Goal: Information Seeking & Learning: Learn about a topic

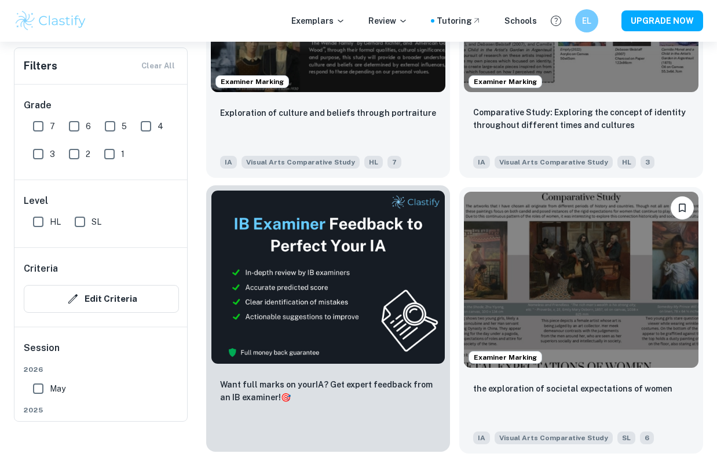
scroll to position [401, 0]
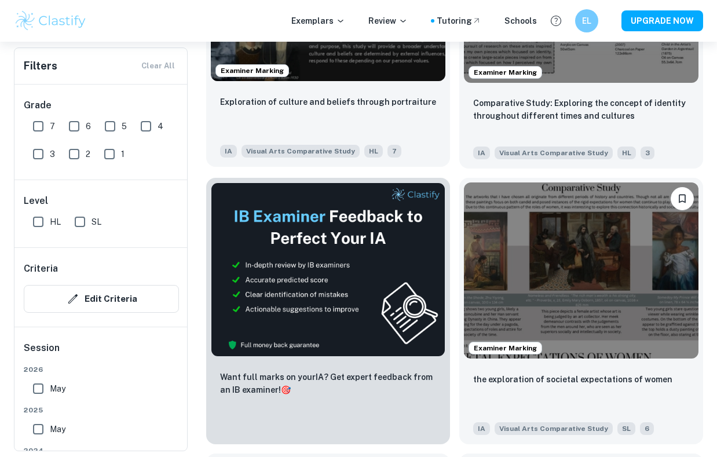
click at [310, 132] on div "Exploration of culture and beliefs through portraiture" at bounding box center [328, 114] width 216 height 39
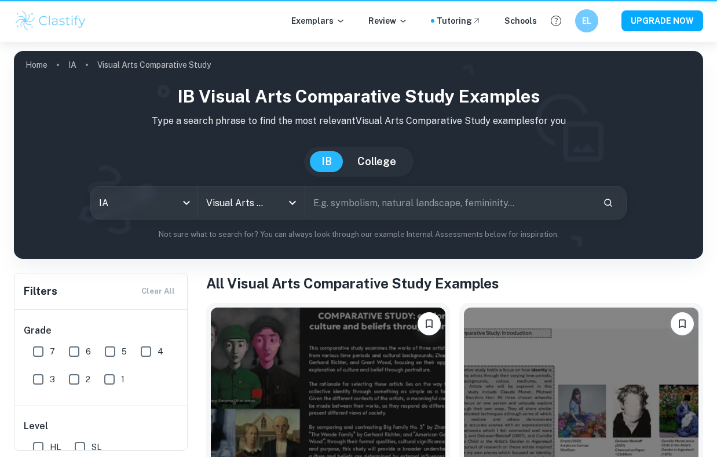
scroll to position [401, 0]
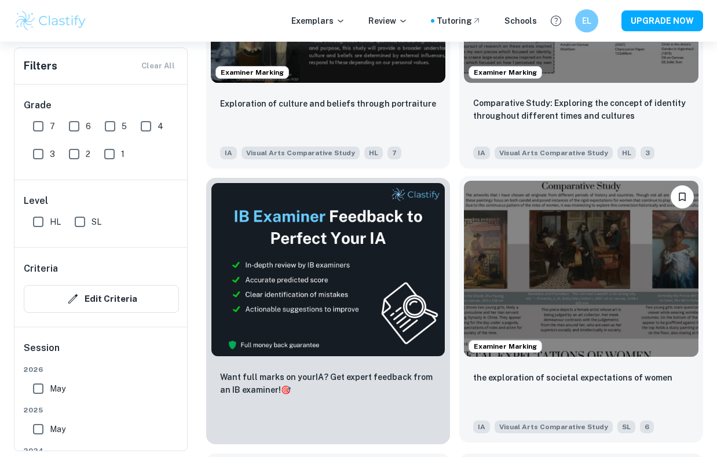
click at [504, 236] on img at bounding box center [581, 269] width 235 height 176
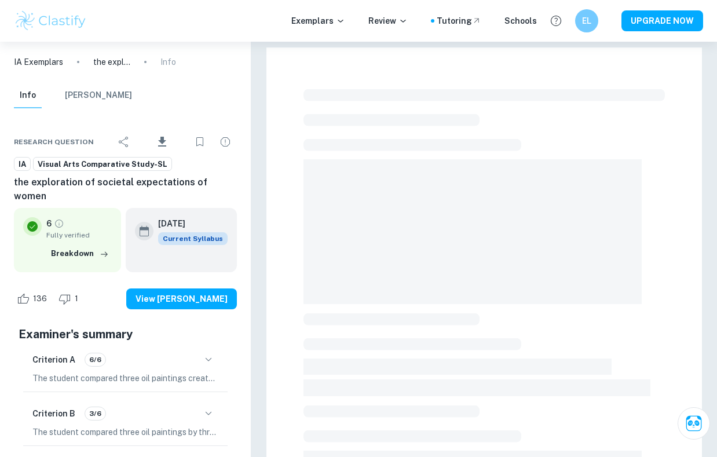
click at [158, 397] on div "Criterion B 3/6 The student compared three oil paintings by three different art…" at bounding box center [125, 421] width 205 height 49
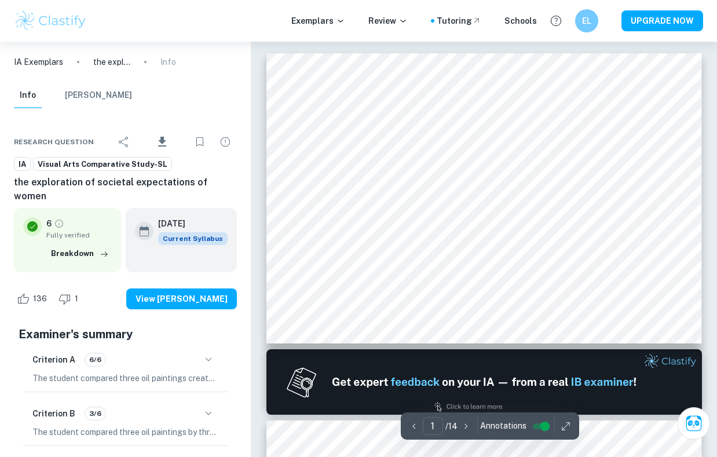
click at [209, 404] on button "button" at bounding box center [209, 414] width 20 height 20
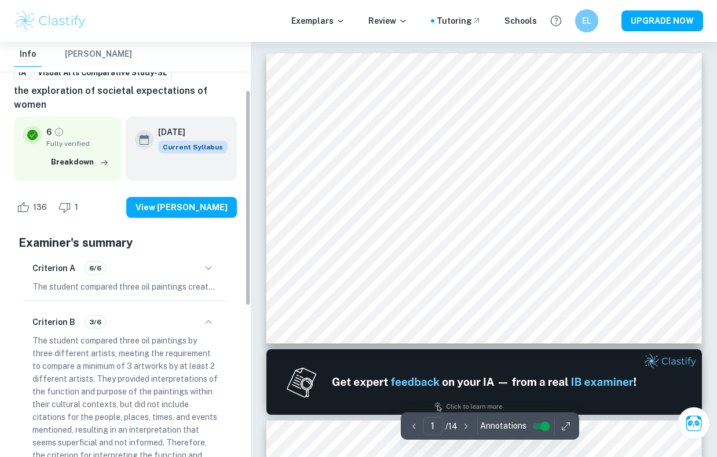
scroll to position [93, 0]
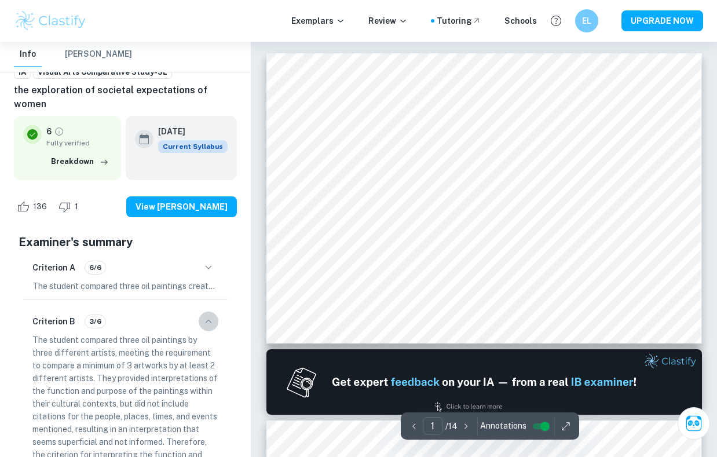
click at [203, 315] on icon "button" at bounding box center [209, 322] width 14 height 14
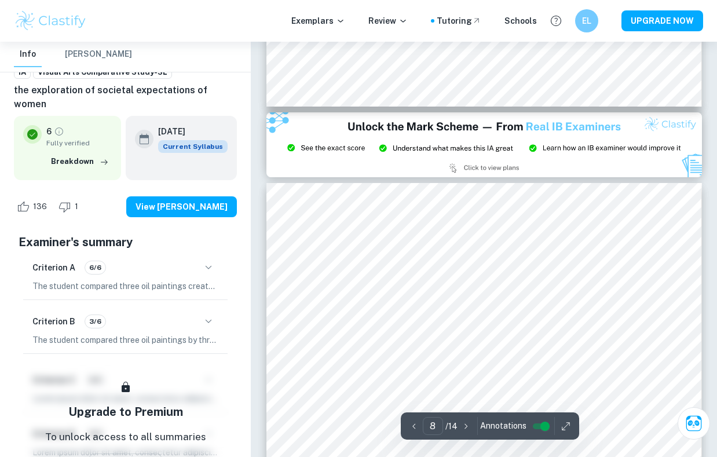
type input "9"
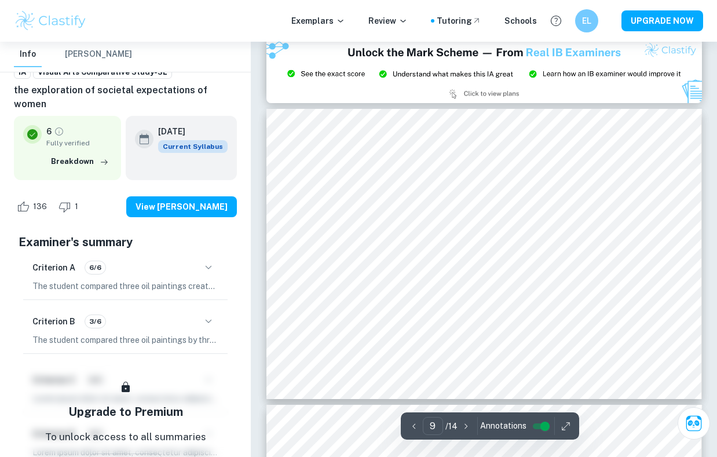
scroll to position [2545, 0]
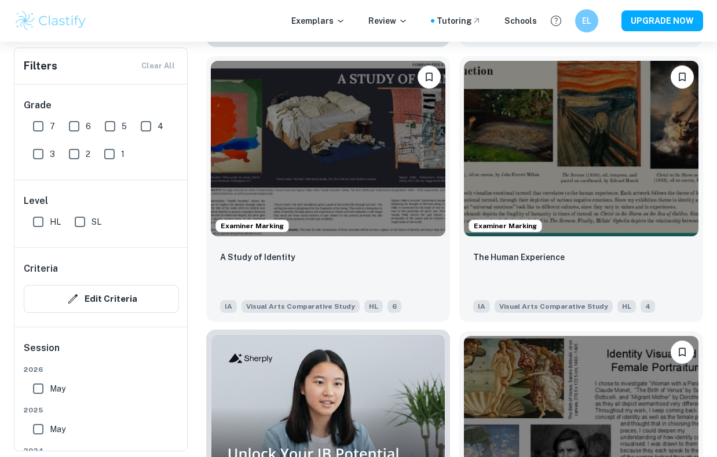
scroll to position [972, 0]
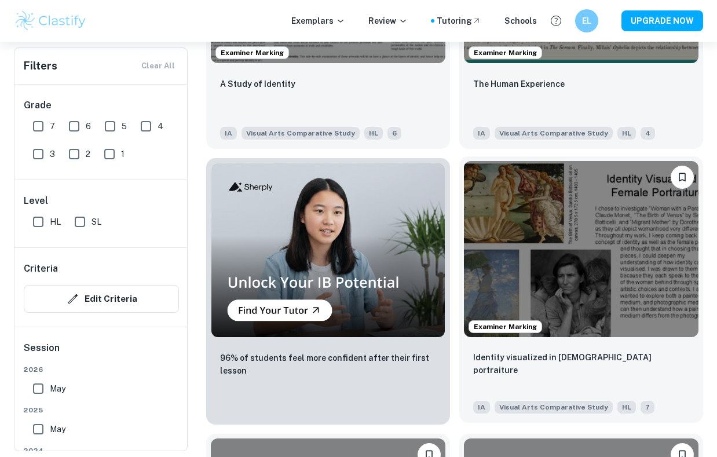
click at [601, 223] on img at bounding box center [581, 249] width 235 height 176
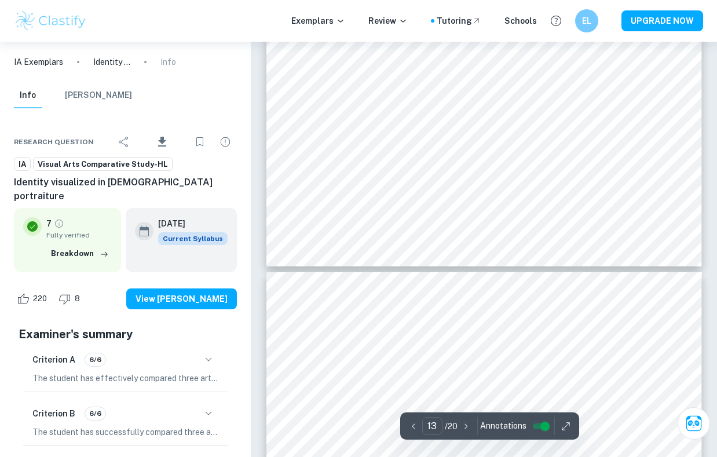
type input "14"
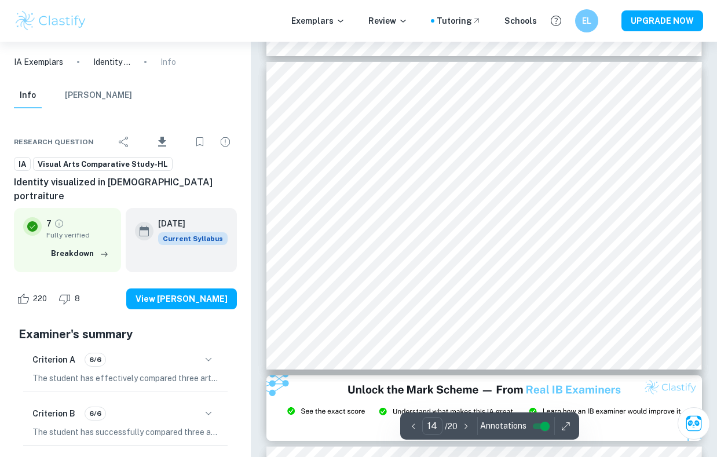
scroll to position [4279, 0]
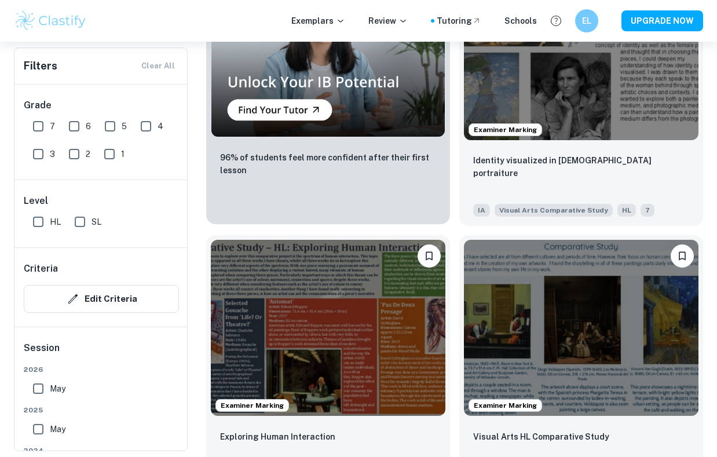
scroll to position [1173, 0]
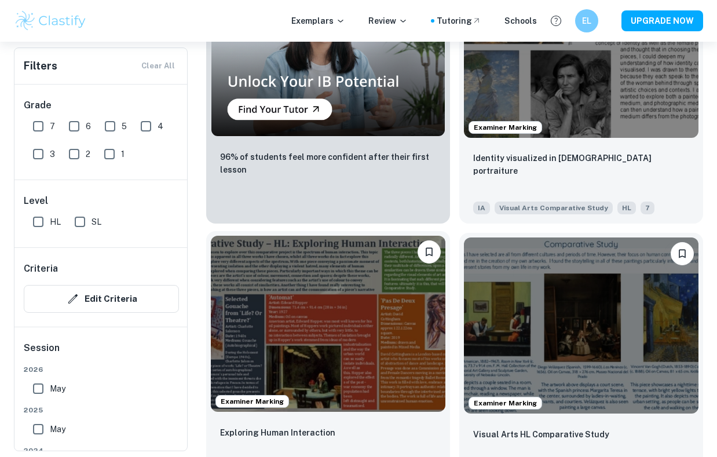
click at [246, 263] on img at bounding box center [328, 324] width 235 height 176
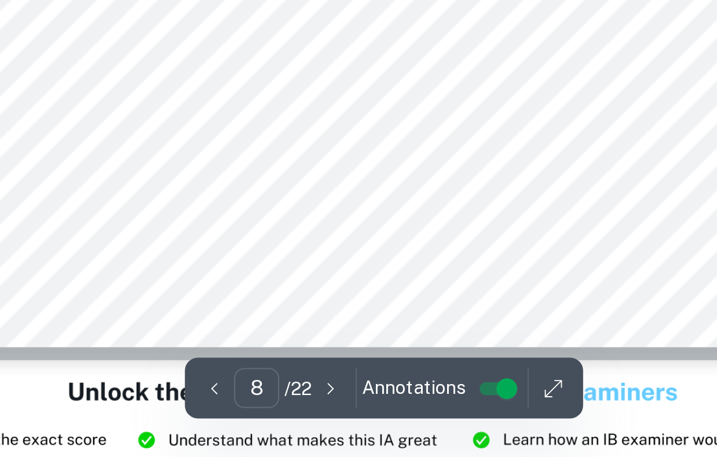
scroll to position [1784, 0]
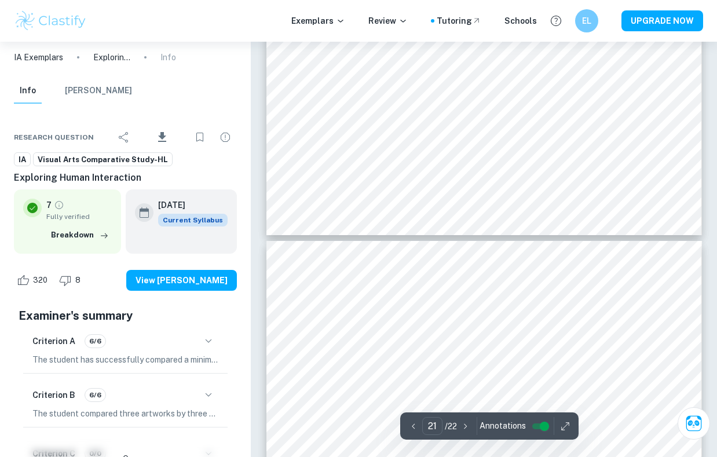
type input "22"
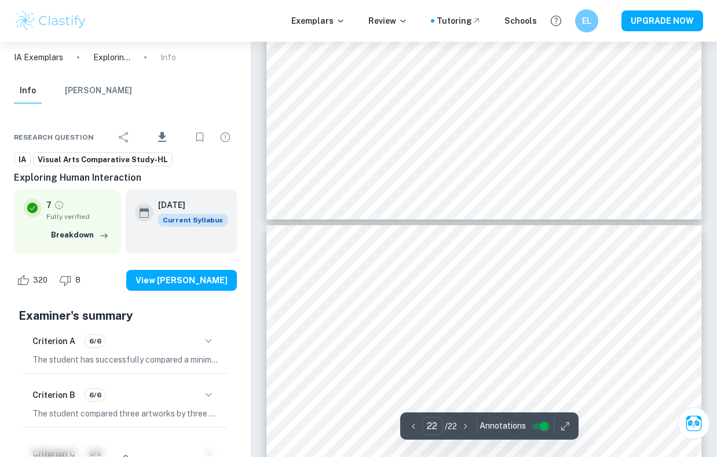
scroll to position [5465, 0]
